Goal: Information Seeking & Learning: Learn about a topic

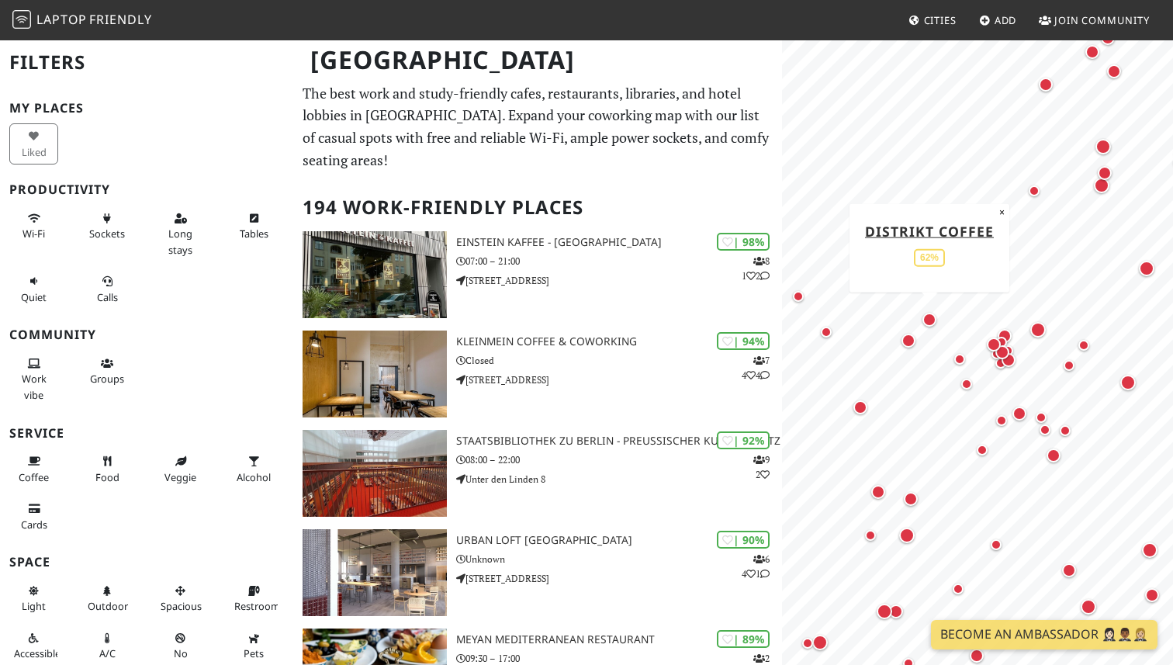
click at [928, 318] on div "Map marker" at bounding box center [929, 320] width 14 height 14
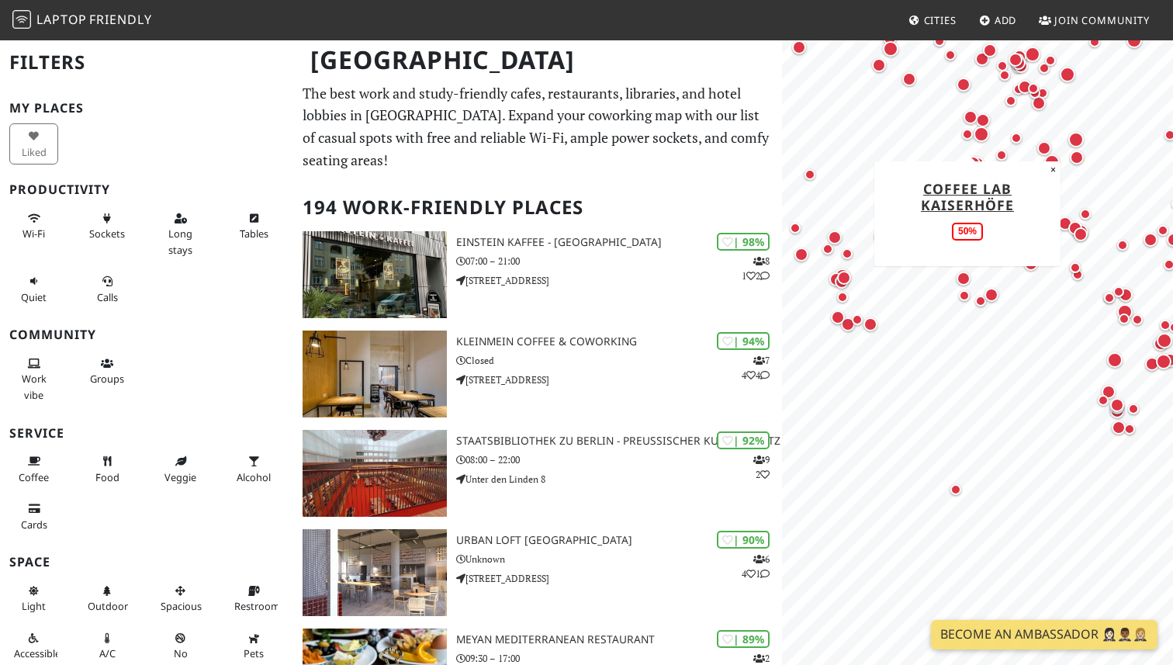
drag, startPoint x: 964, startPoint y: 133, endPoint x: 1006, endPoint y: 299, distance: 170.5
click at [973, 140] on div "Map marker" at bounding box center [967, 134] width 11 height 11
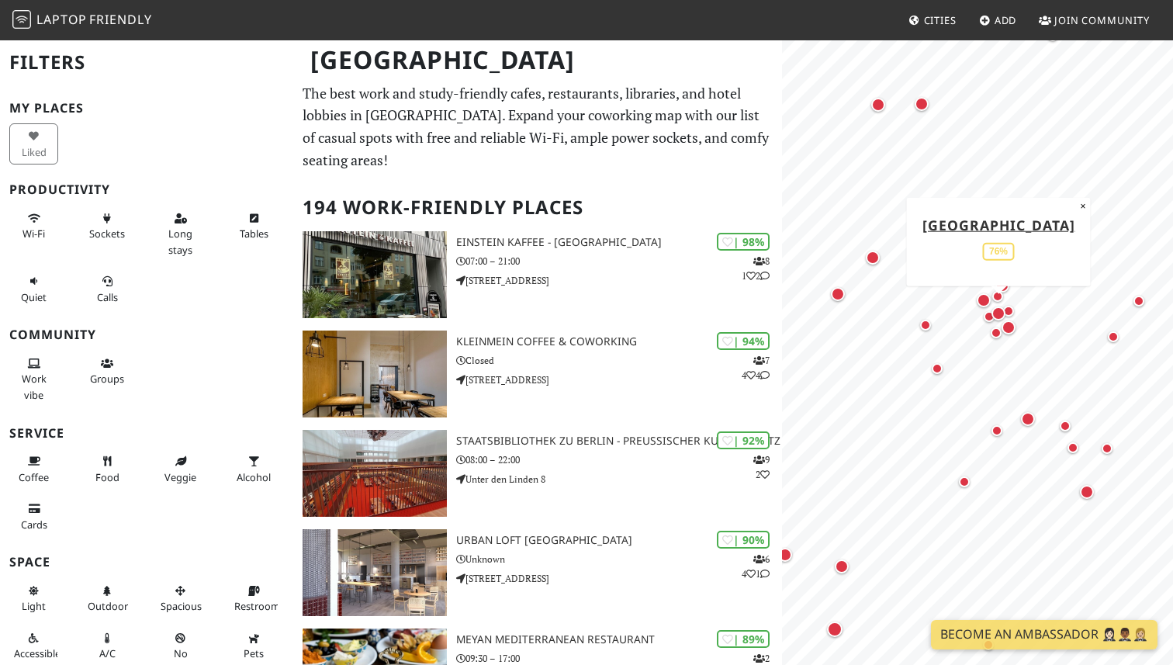
click at [1002, 310] on div "Map marker" at bounding box center [998, 313] width 14 height 14
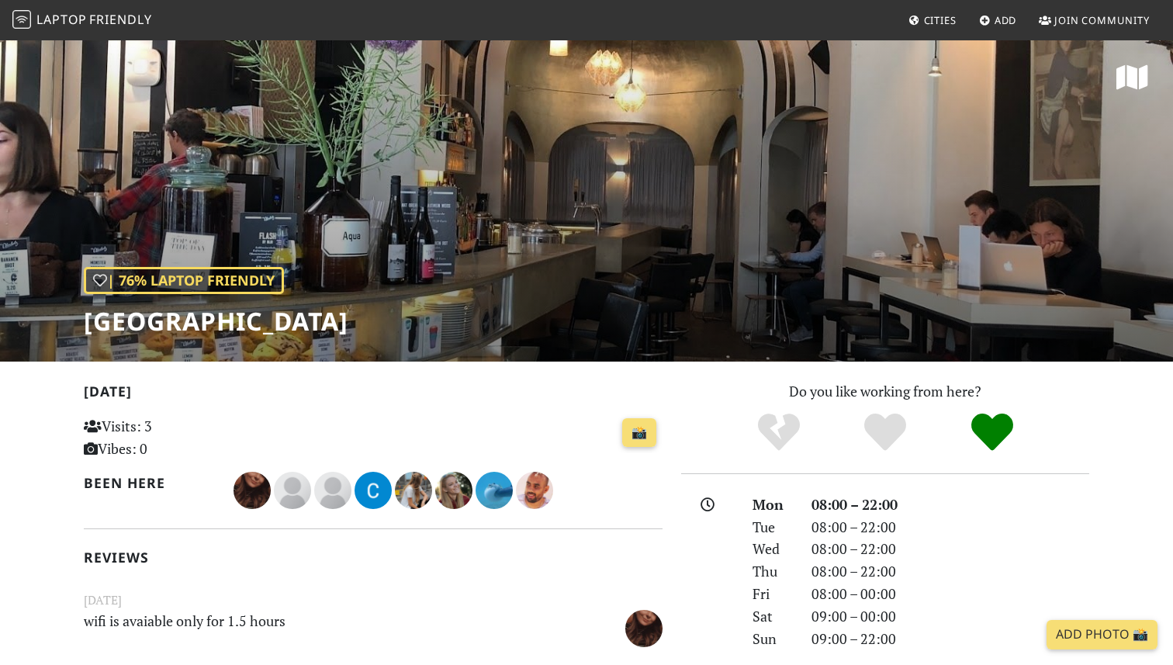
click at [155, 317] on h1 "[GEOGRAPHIC_DATA]" at bounding box center [216, 320] width 265 height 29
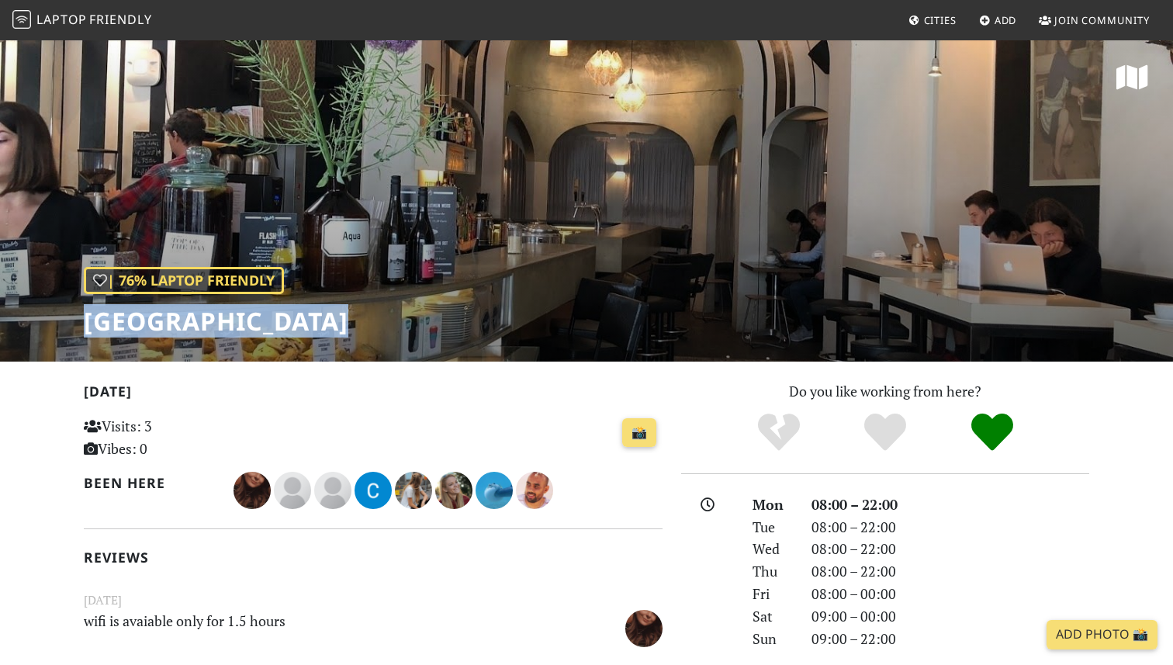
copy div "[GEOGRAPHIC_DATA]"
